Goal: Transaction & Acquisition: Book appointment/travel/reservation

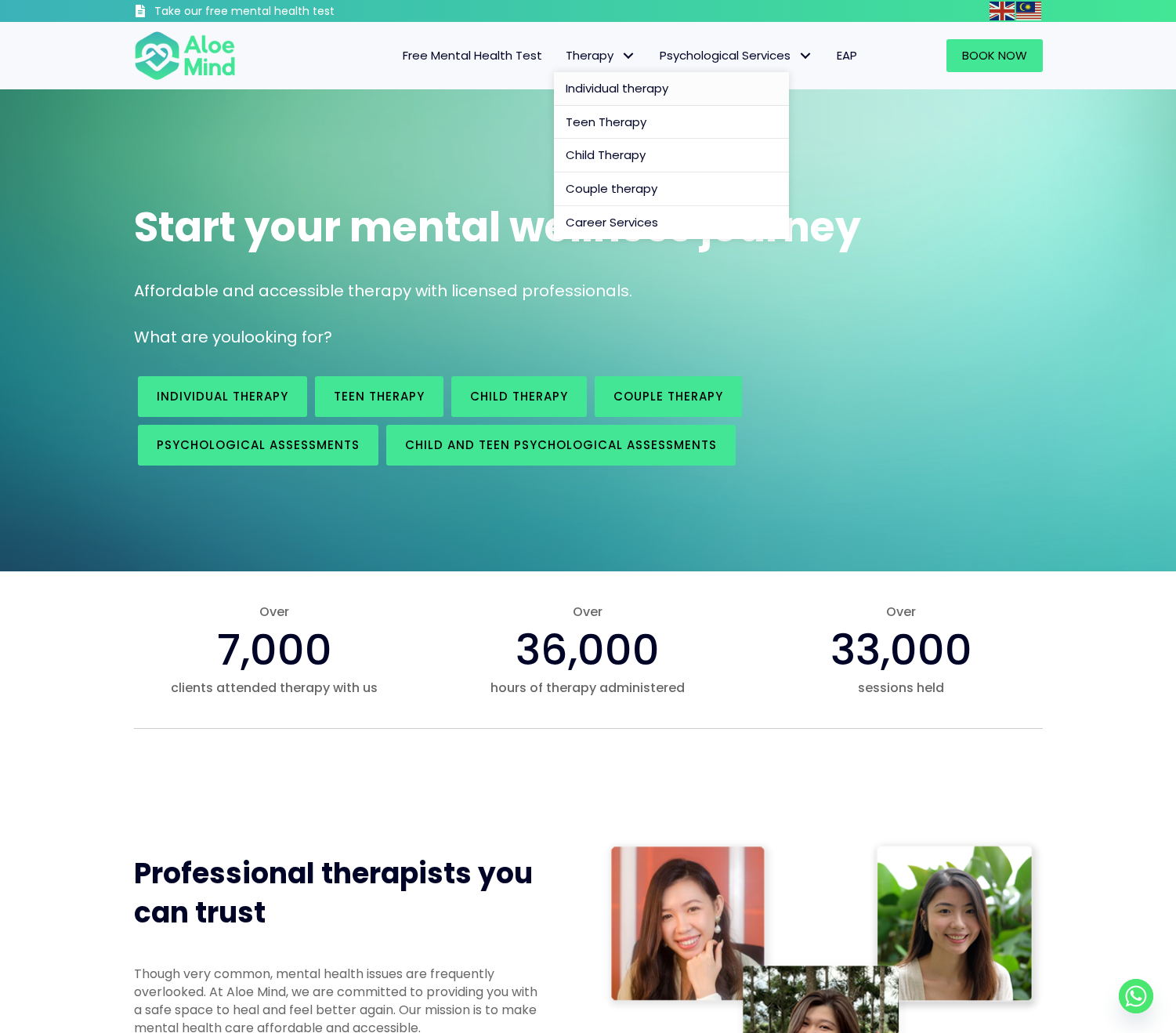
click at [635, 96] on span "Individual therapy" at bounding box center [618, 87] width 103 height 16
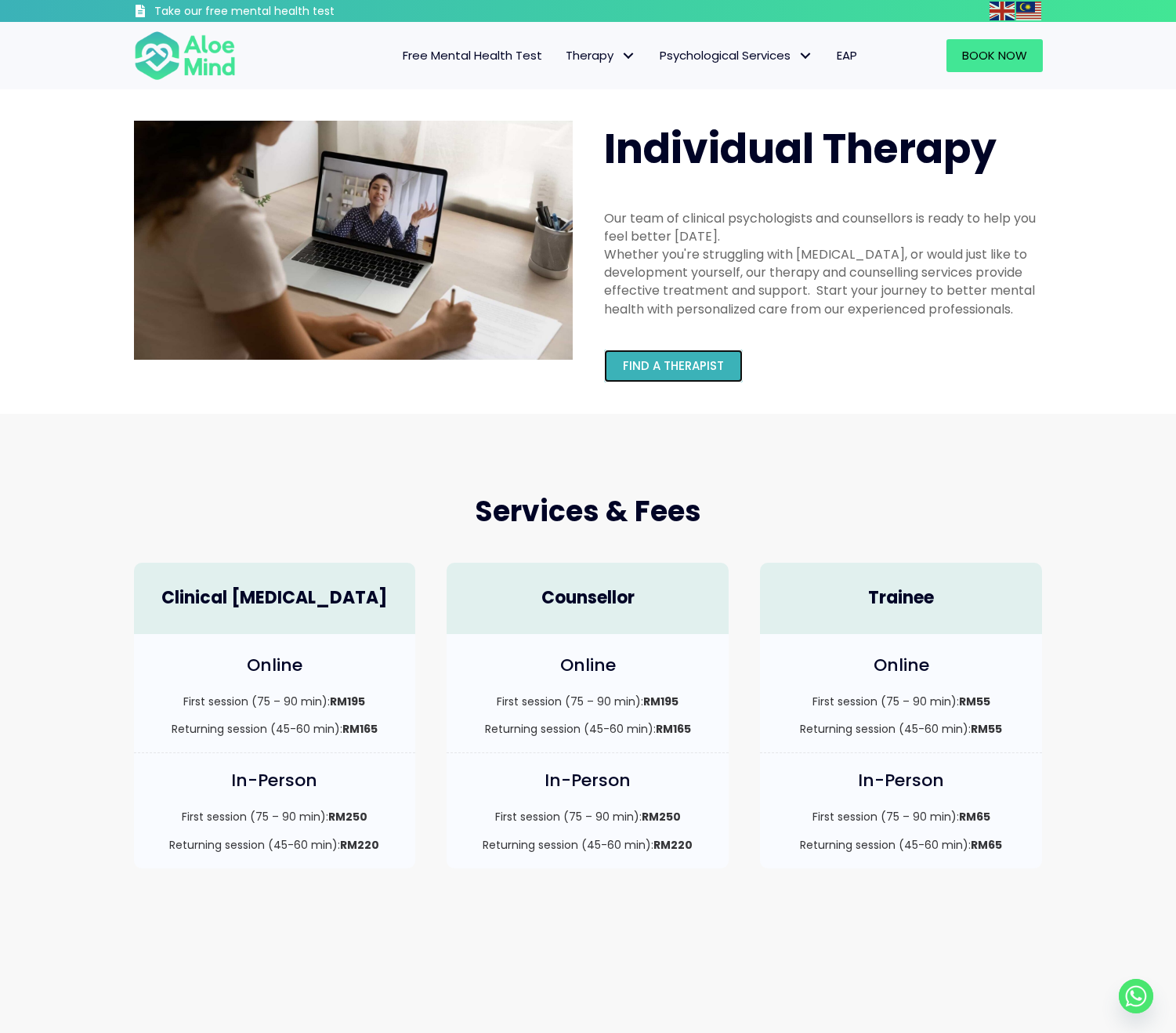
click at [660, 371] on span "Find a therapist" at bounding box center [673, 365] width 101 height 16
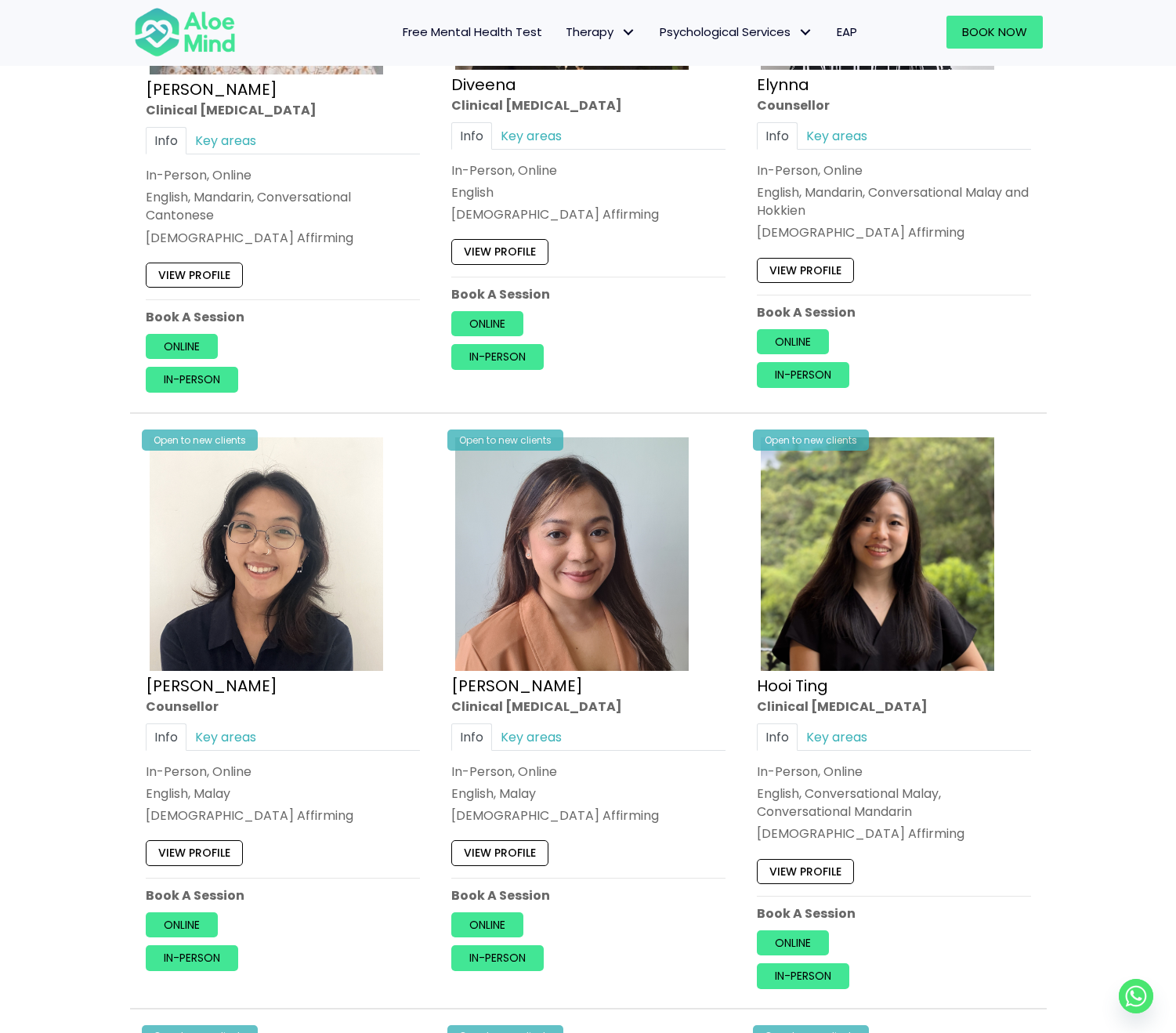
scroll to position [2237, 0]
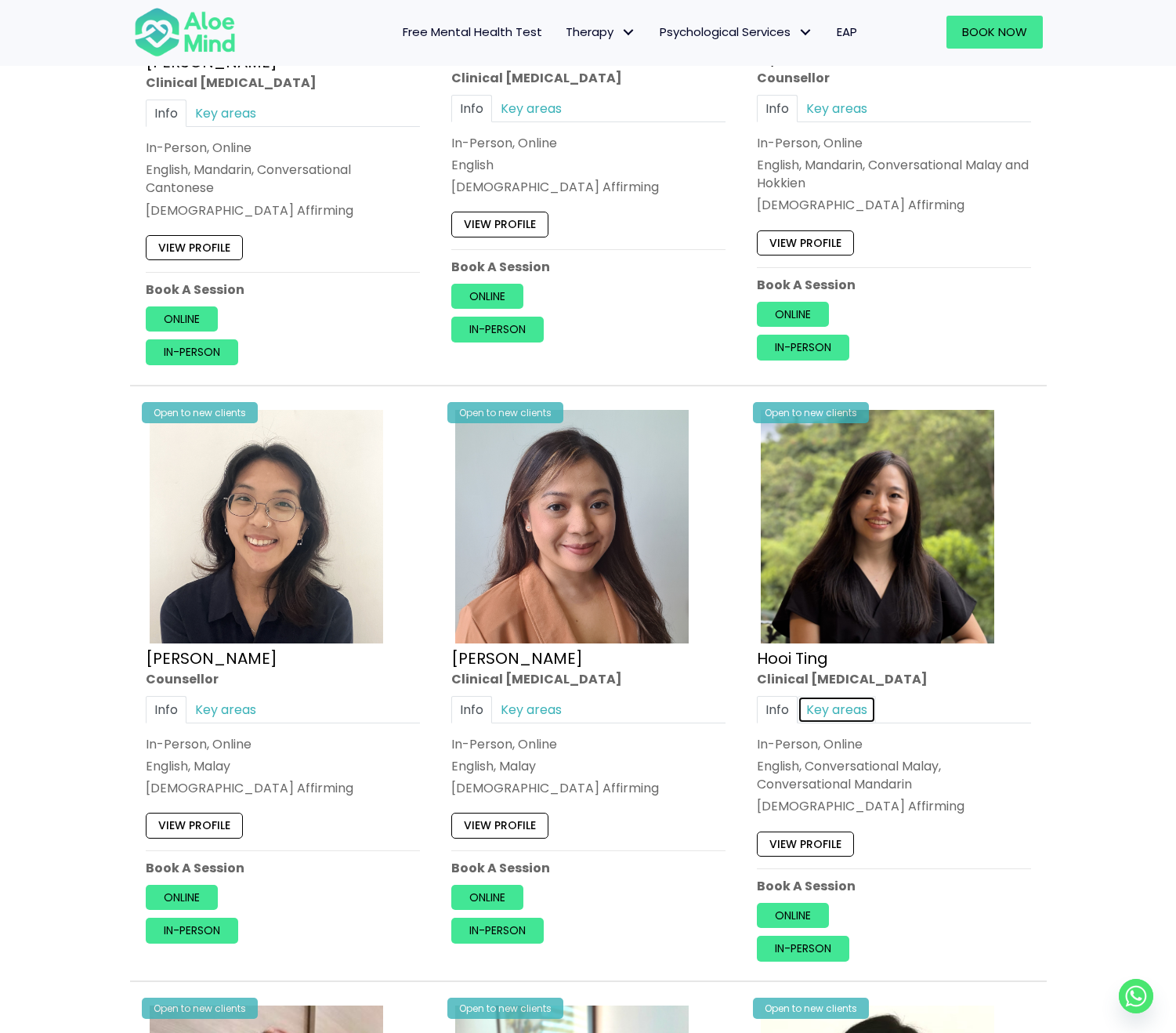
click at [839, 720] on link "Key areas" at bounding box center [837, 709] width 79 height 27
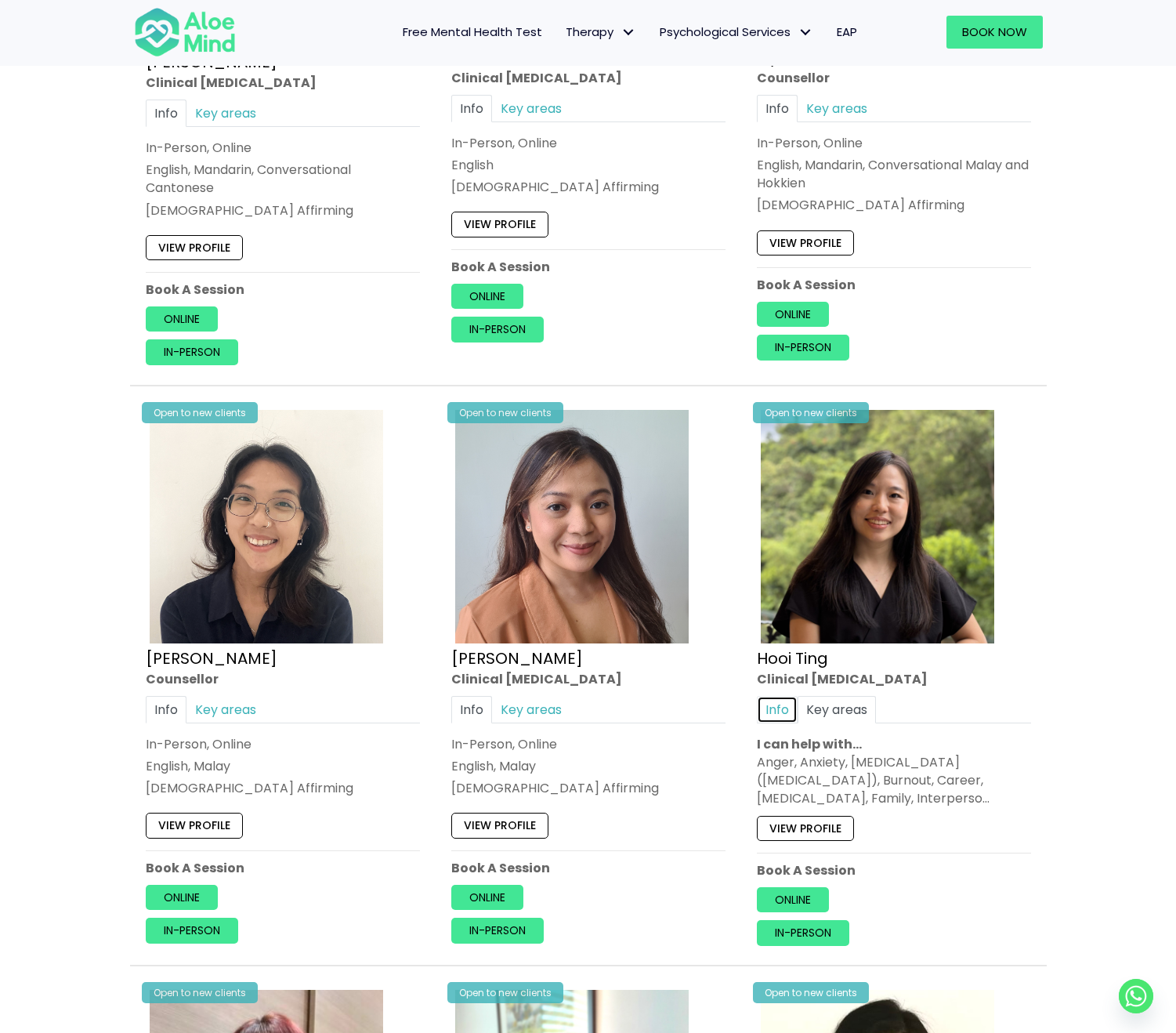
click at [779, 715] on link "Info" at bounding box center [778, 709] width 41 height 27
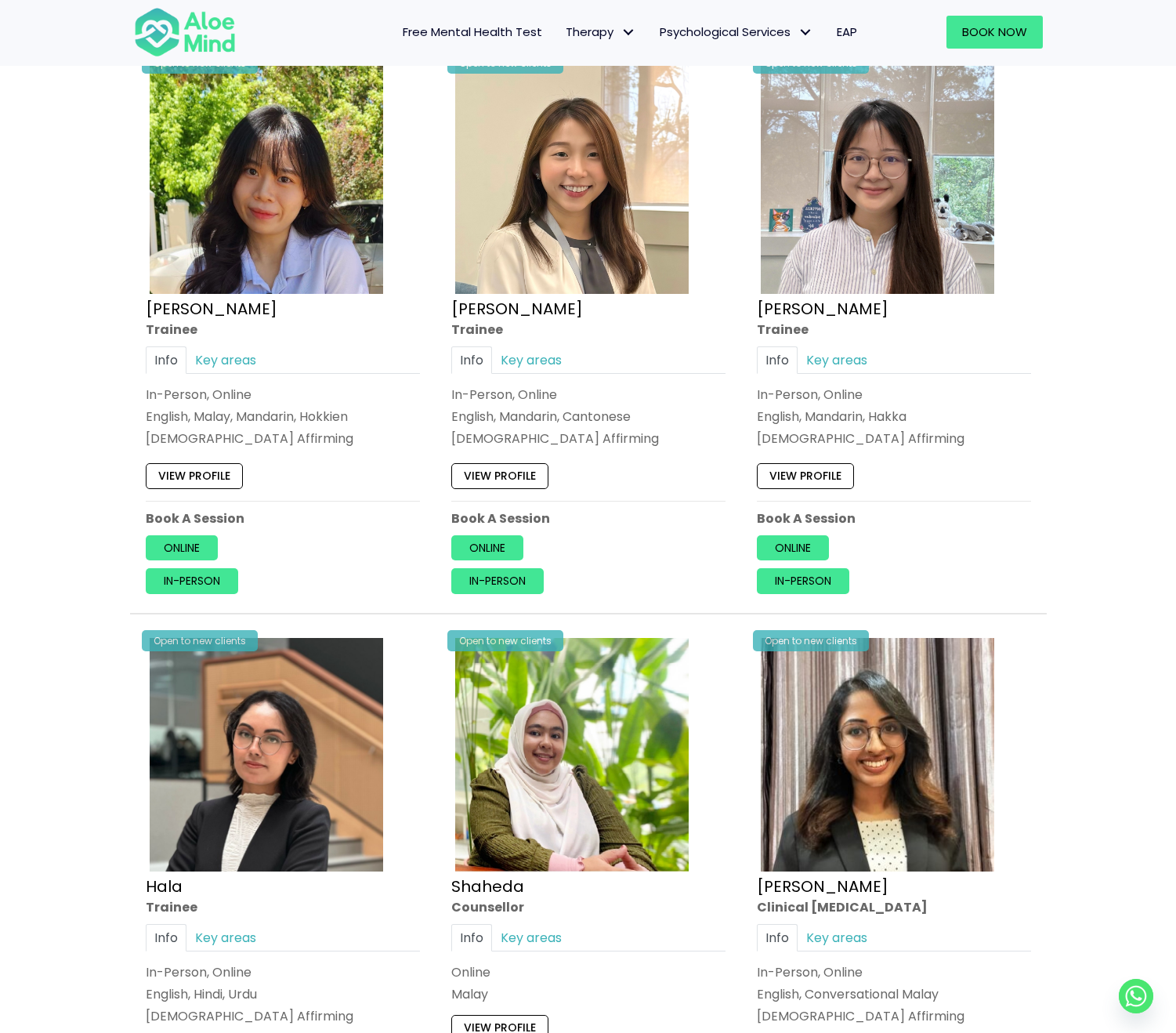
scroll to position [0, 0]
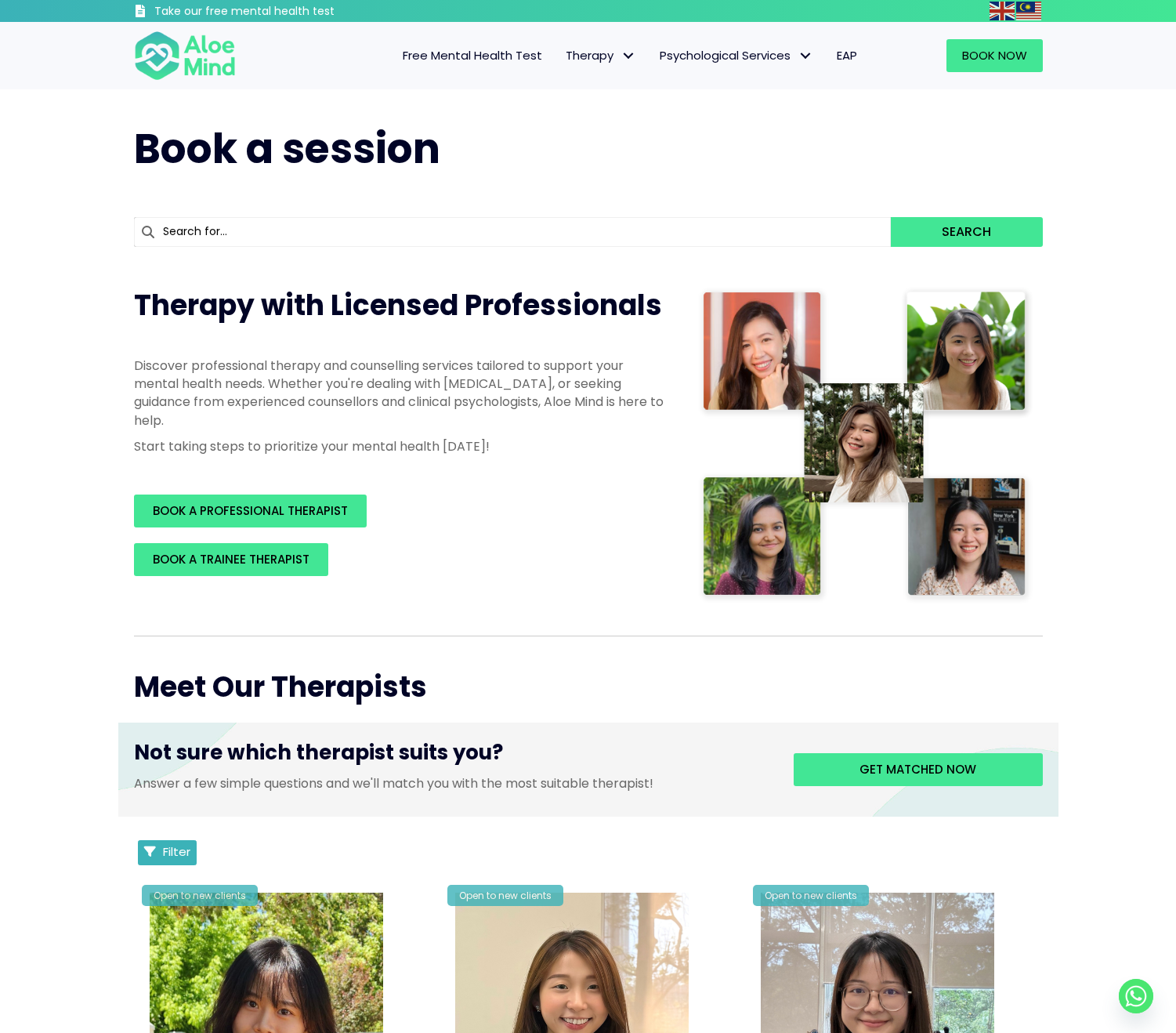
click at [180, 845] on span "Filter" at bounding box center [176, 851] width 27 height 16
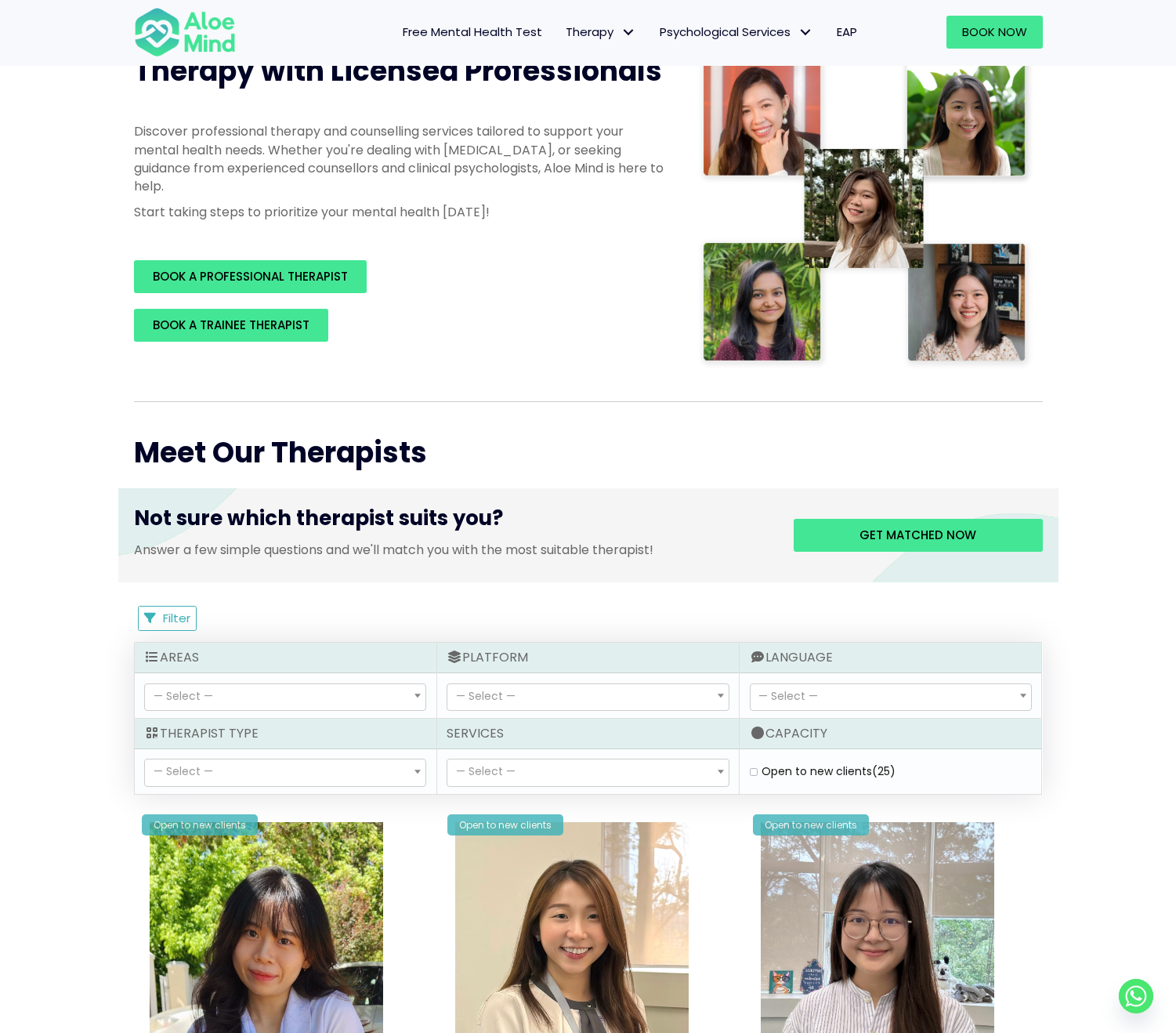
scroll to position [320, 0]
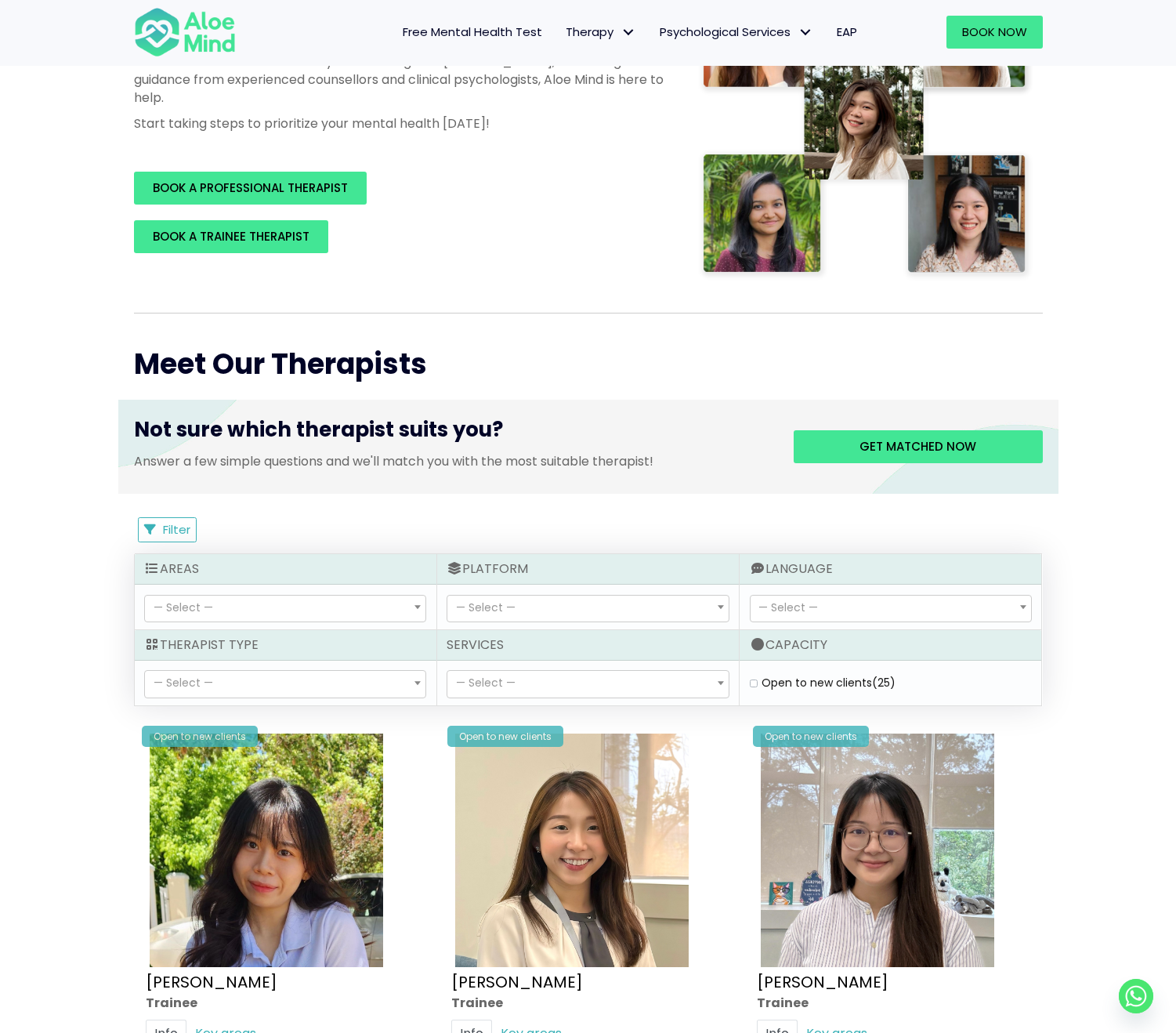
click at [302, 611] on span "— Select —" at bounding box center [285, 608] width 281 height 27
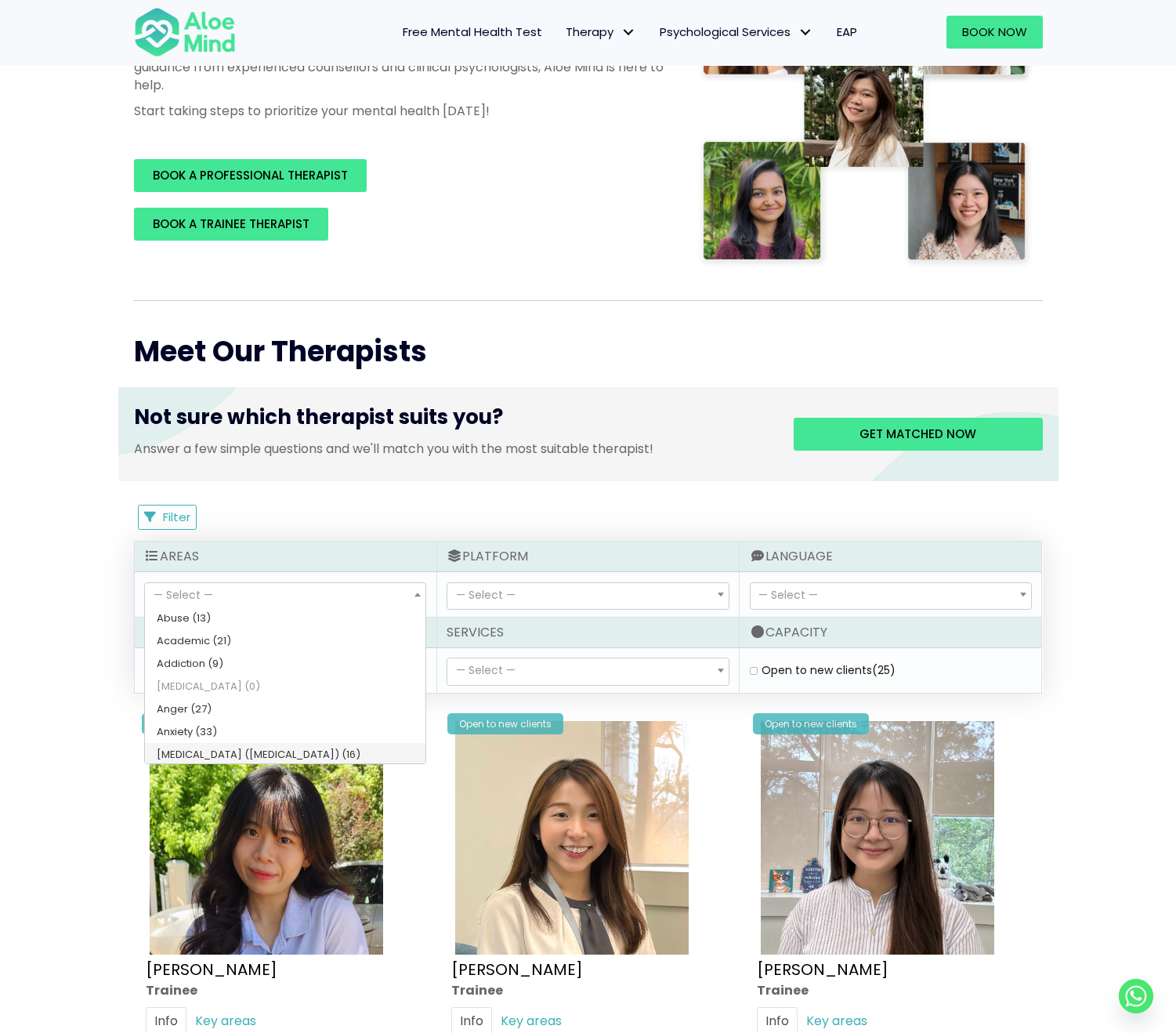
scroll to position [363, 0]
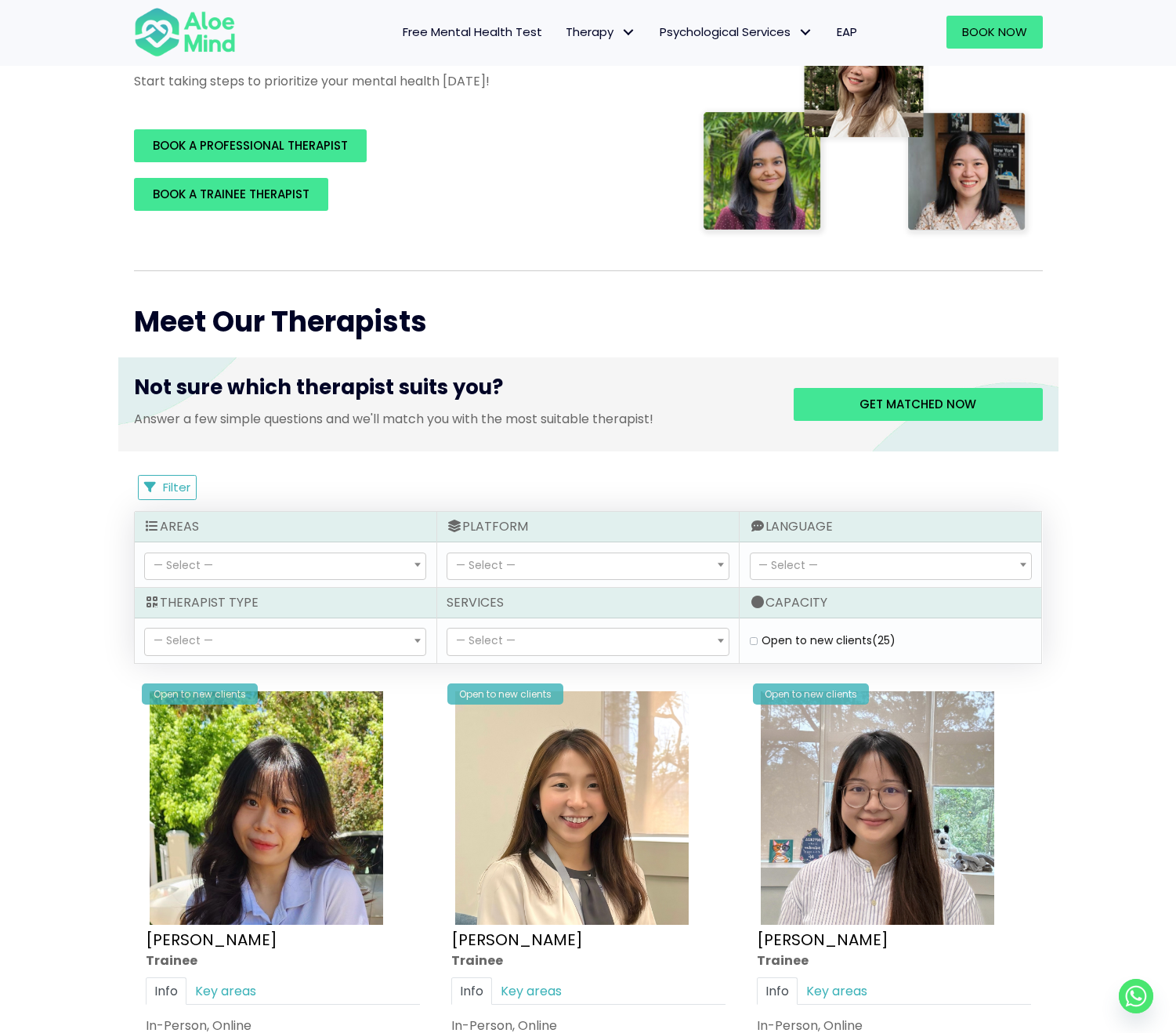
click at [504, 582] on div "— Select — In-Person Online — Select —" at bounding box center [588, 564] width 301 height 45
click at [516, 564] on span "— Select —" at bounding box center [588, 566] width 281 height 27
click at [844, 544] on div "— Select — Cantonese Conversational Hokkien Conversational Malay Conversational…" at bounding box center [891, 564] width 301 height 45
click at [841, 556] on span "— Select —" at bounding box center [892, 566] width 281 height 27
click at [271, 632] on span "— Select —" at bounding box center [285, 642] width 281 height 27
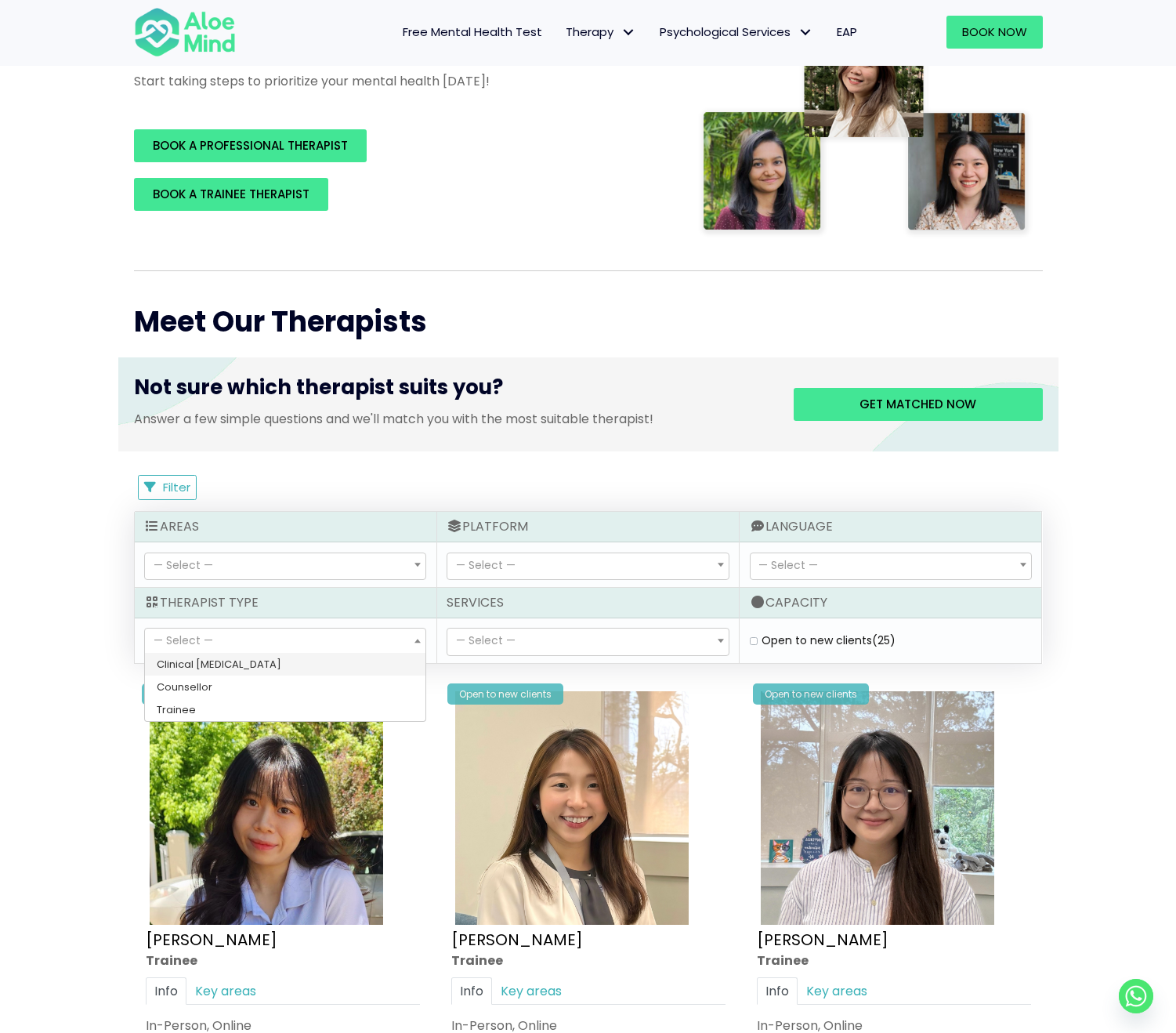
select select "15"
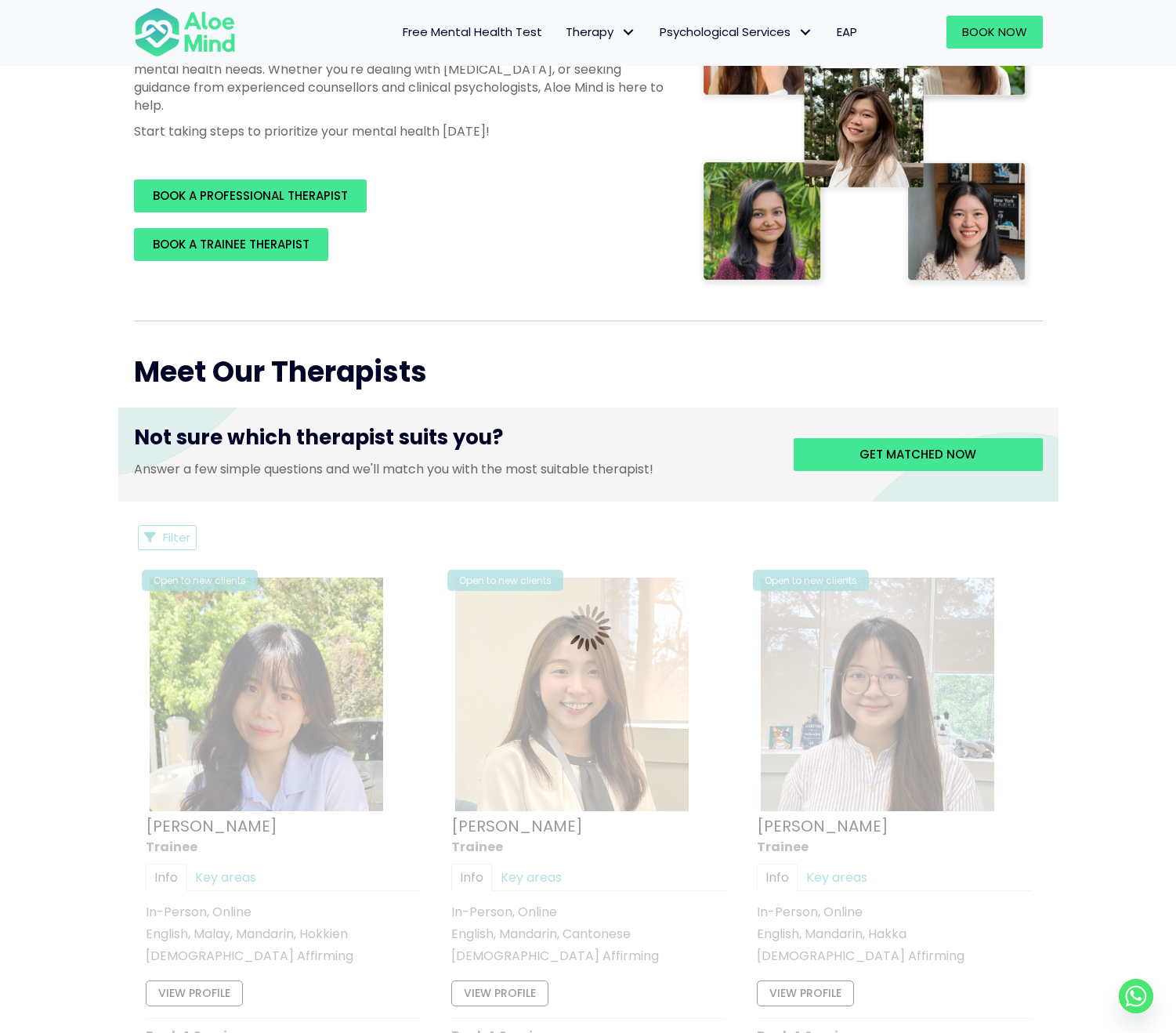
scroll to position [285, 0]
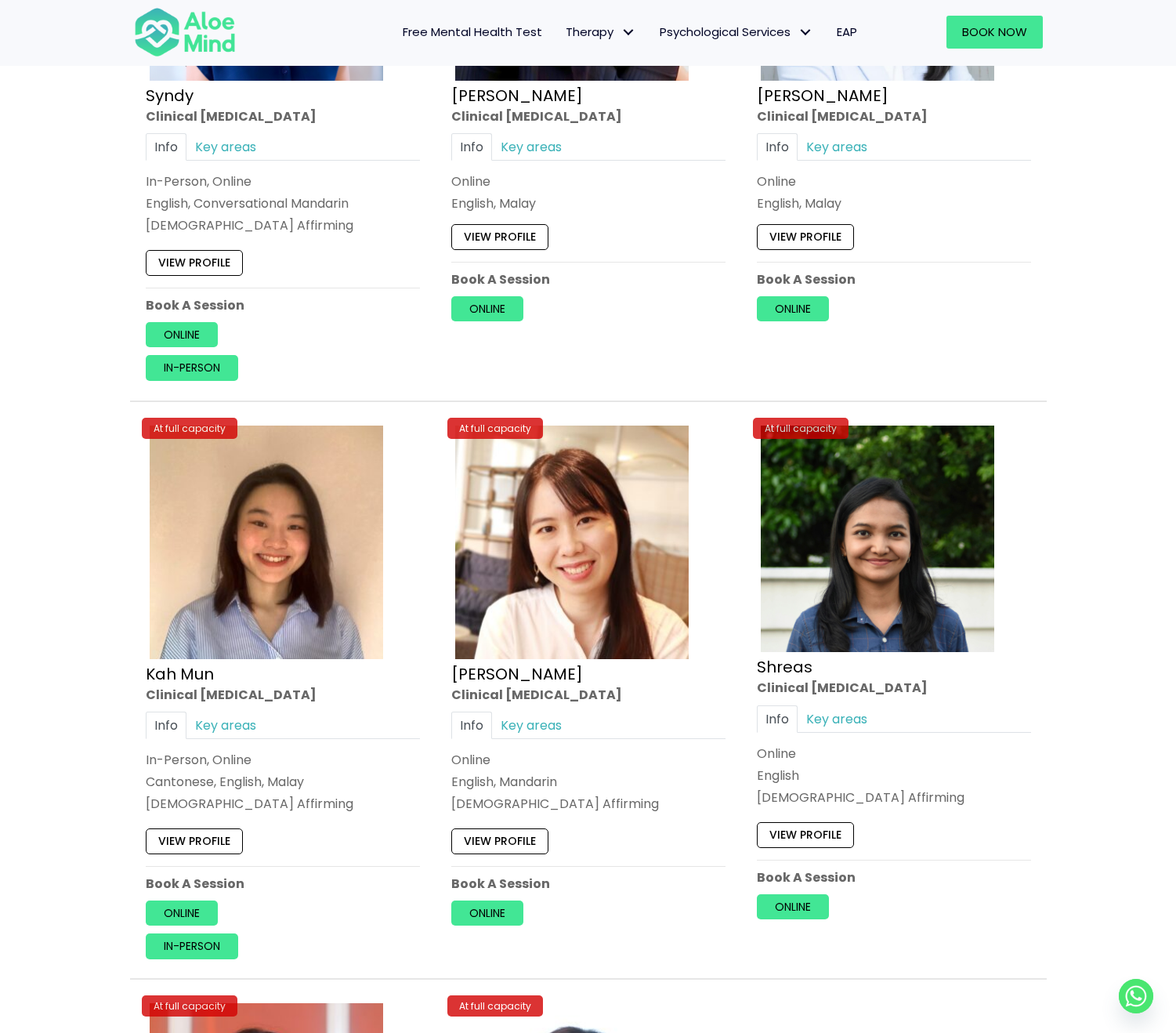
scroll to position [2965, 0]
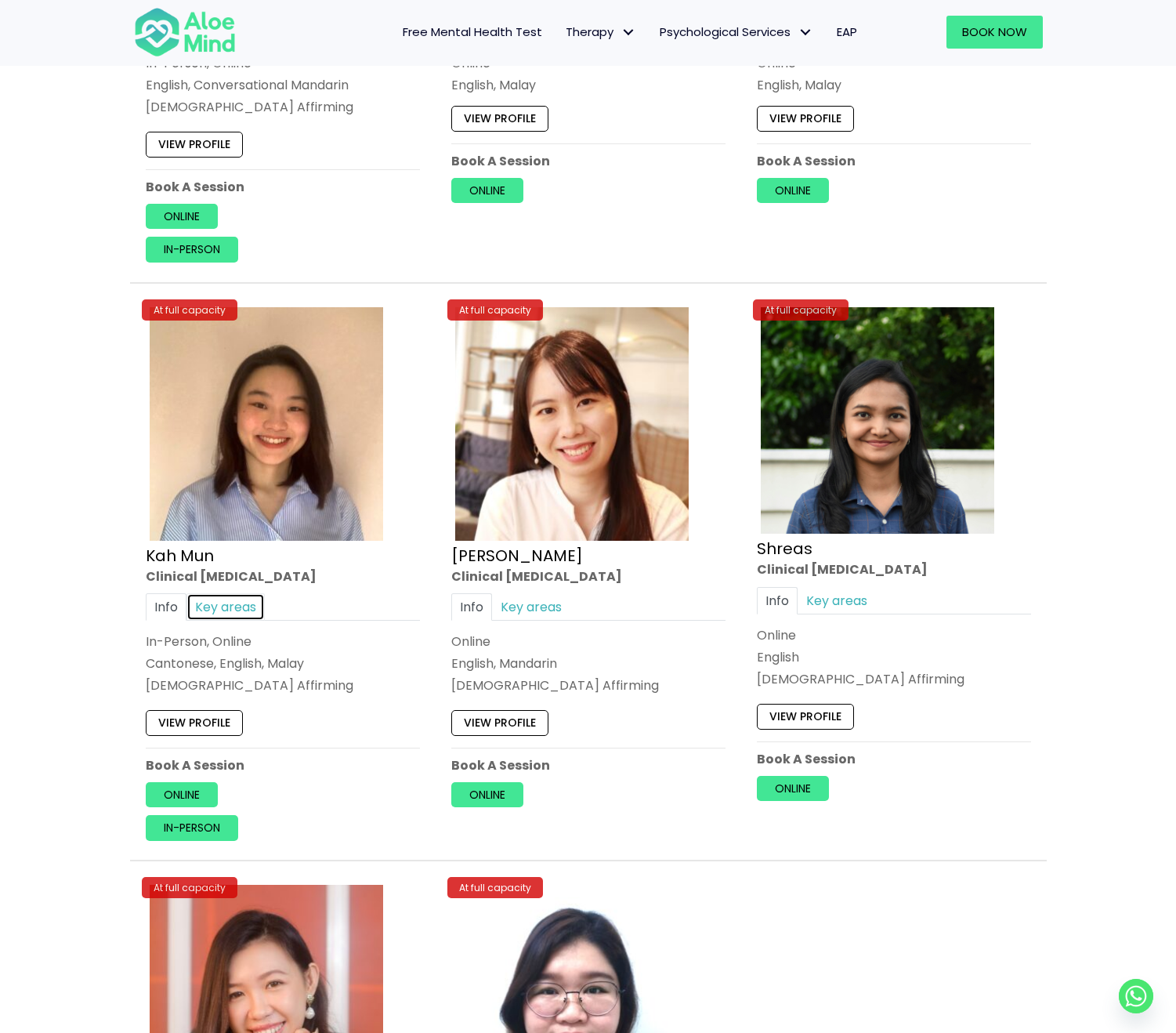
click at [229, 612] on link "Key areas" at bounding box center [226, 607] width 79 height 27
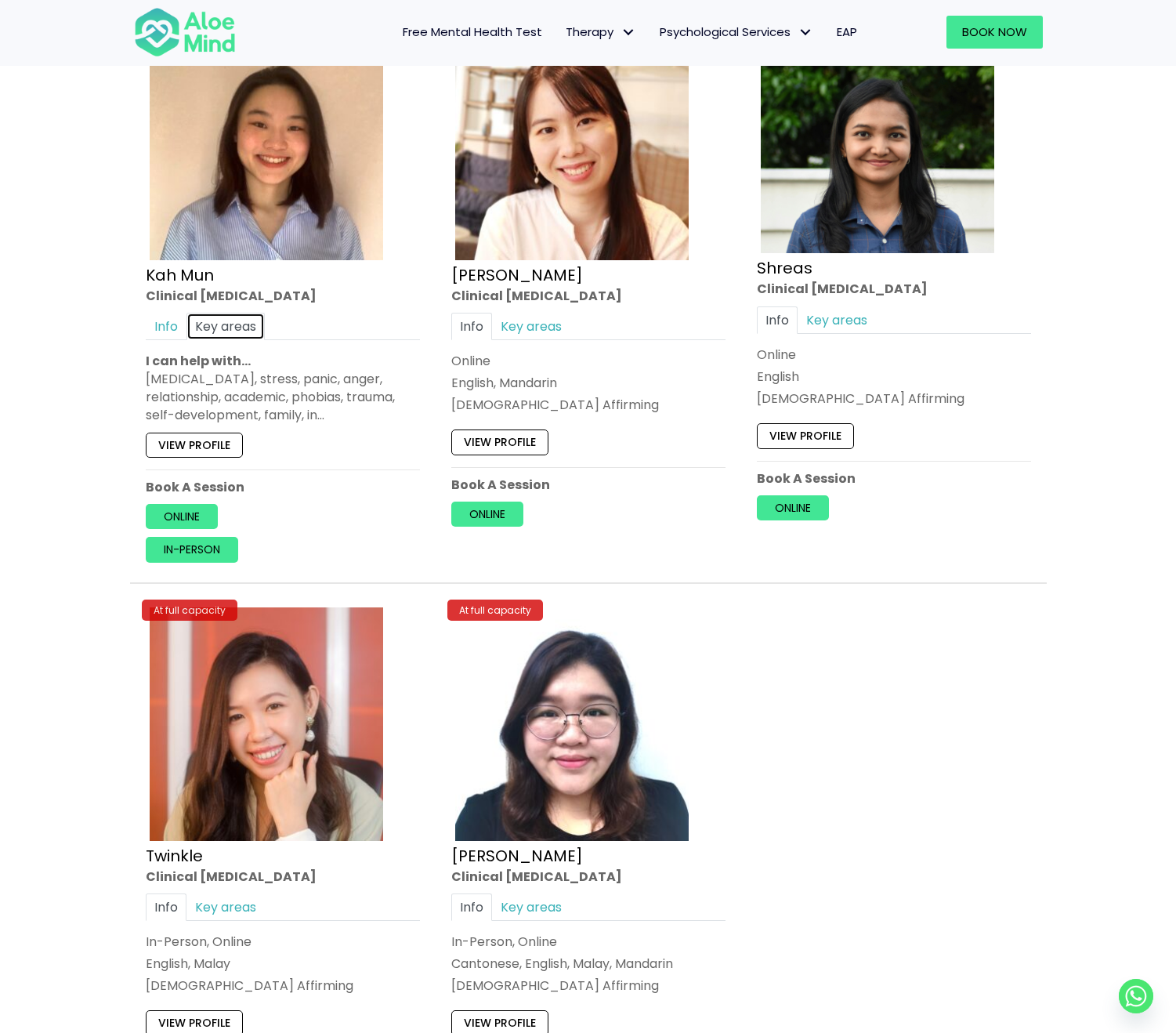
scroll to position [3374, 0]
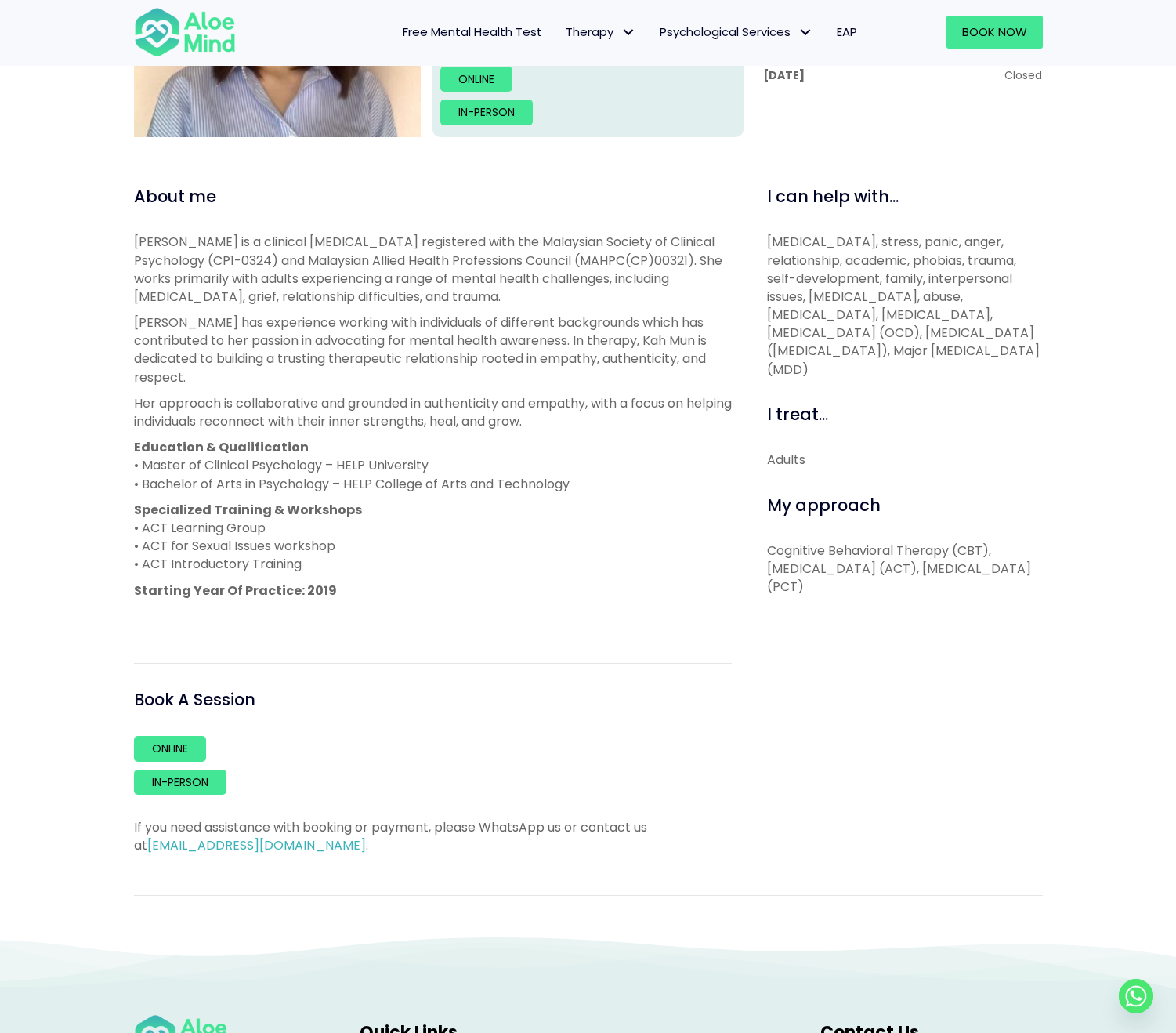
scroll to position [445, 0]
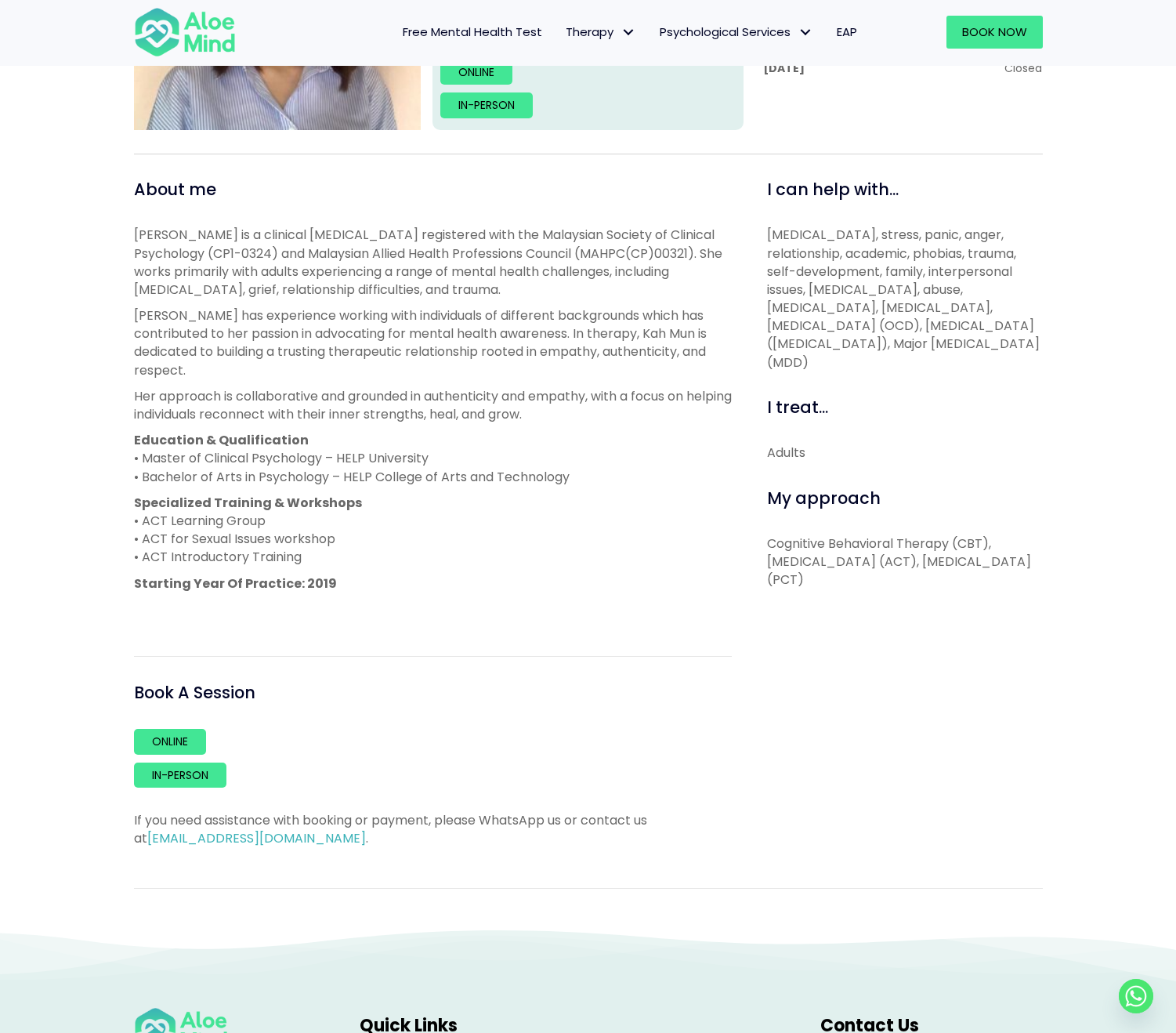
click at [900, 539] on p "Cognitive Behavioral Therapy (CBT), [MEDICAL_DATA] (ACT), [MEDICAL_DATA] (PCT)" at bounding box center [905, 562] width 276 height 55
click at [557, 622] on div "About me Kah Mun is a clinical [MEDICAL_DATA] registered with the Malaysian Soc…" at bounding box center [433, 512] width 598 height 669
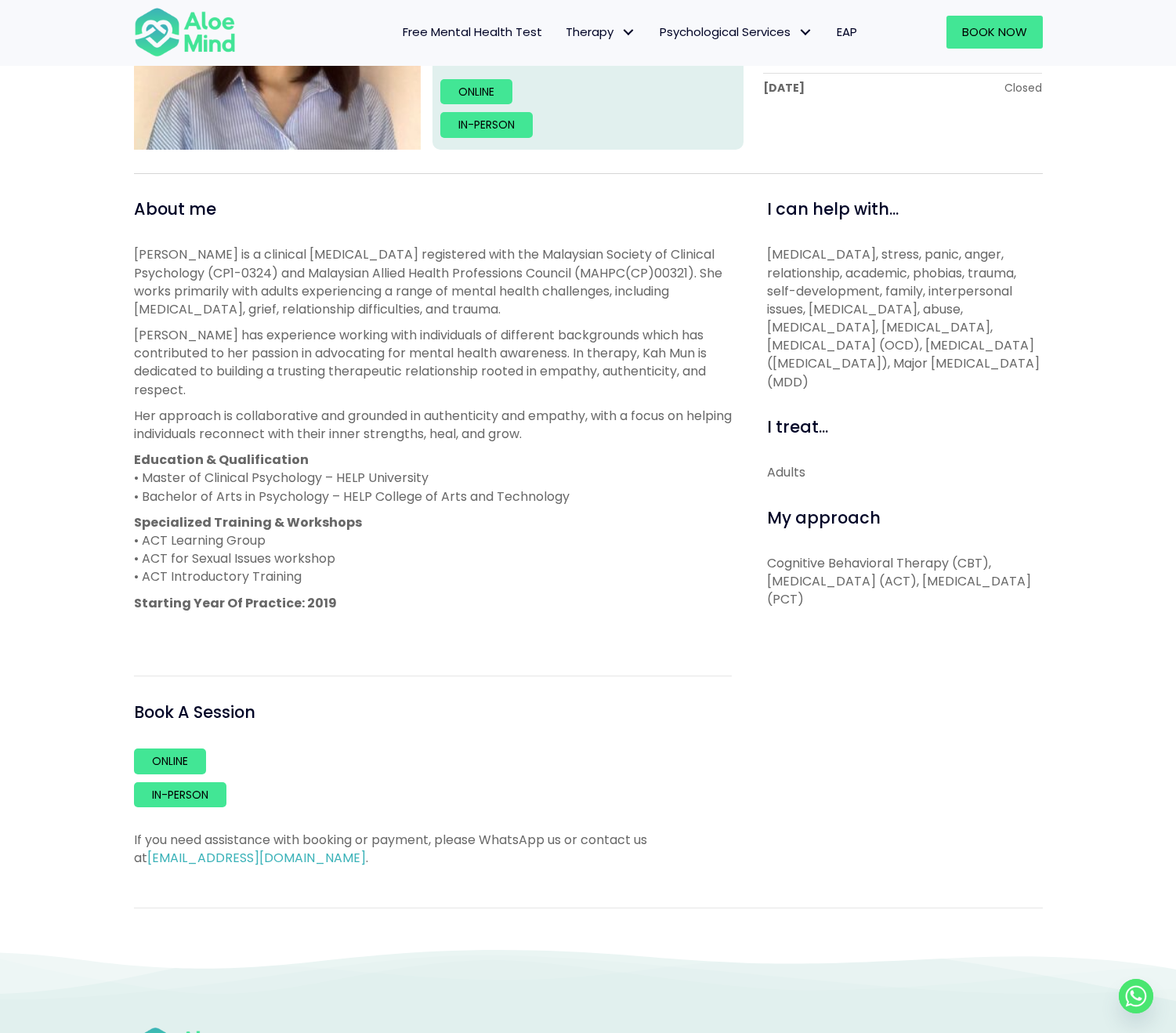
scroll to position [427, 0]
